Goal: Ask a question

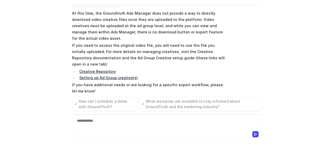
scroll to position [44, 0]
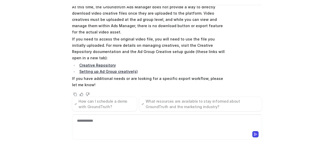
click at [0, 61] on div "C Custom Knowledge Powered by eesel Reset Chat 👋 Hi! How can I help you today? …" at bounding box center [167, 73] width 334 height 146
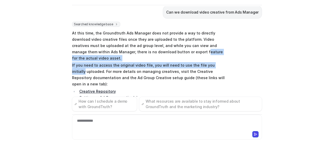
drag, startPoint x: 155, startPoint y: 53, endPoint x: 250, endPoint y: 65, distance: 96.3
click at [225, 56] on div "Searched knowledge base search_queries : [ "download video creative from Ads Ma…" at bounding box center [167, 73] width 190 height 102
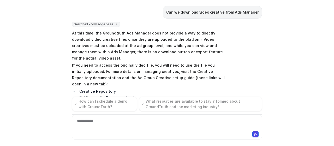
click at [250, 65] on div "Searched knowledge base search_queries : [ "download video creative from Ads Ma…" at bounding box center [167, 73] width 190 height 102
click at [211, 52] on p "At this time, the Groundtruth Ads Manager does not provide a way to directly do…" at bounding box center [148, 45] width 153 height 31
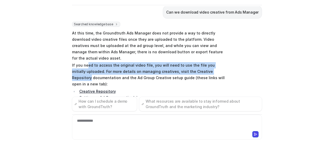
drag, startPoint x: 85, startPoint y: 58, endPoint x: 217, endPoint y: 65, distance: 131.9
click at [217, 65] on p "If you need to access the original video file, you will need to use the file yo…" at bounding box center [148, 74] width 153 height 25
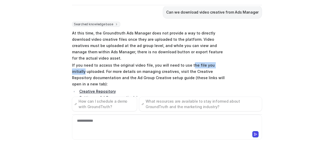
drag, startPoint x: 184, startPoint y: 59, endPoint x: 218, endPoint y: 59, distance: 33.9
click at [218, 62] on p "If you need to access the original video file, you will need to use the file yo…" at bounding box center [148, 74] width 153 height 25
click at [221, 62] on p "If you need to access the original video file, you will need to use the file yo…" at bounding box center [148, 74] width 153 height 25
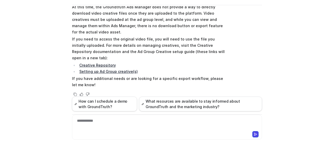
click at [13, 25] on div "C Custom Knowledge Powered by eesel Reset Chat 👋 Hi! How can I help you today? …" at bounding box center [167, 73] width 334 height 146
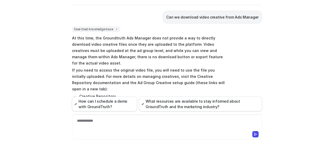
scroll to position [0, 0]
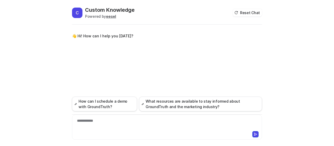
click at [97, 122] on div "**********" at bounding box center [167, 124] width 188 height 12
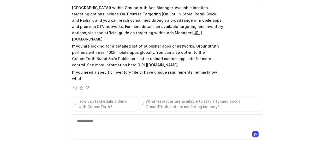
scroll to position [56, 0]
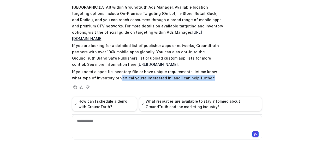
drag, startPoint x: 106, startPoint y: 82, endPoint x: 217, endPoint y: 77, distance: 110.2
click at [217, 77] on span "You can target inventory across [GEOGRAPHIC_DATA] (excluding [GEOGRAPHIC_DATA])…" at bounding box center [148, 39] width 153 height 85
click at [221, 78] on p "If you need a specific inventory file or have unique requirements, let me know …" at bounding box center [148, 75] width 153 height 13
